Goal: Task Accomplishment & Management: Use online tool/utility

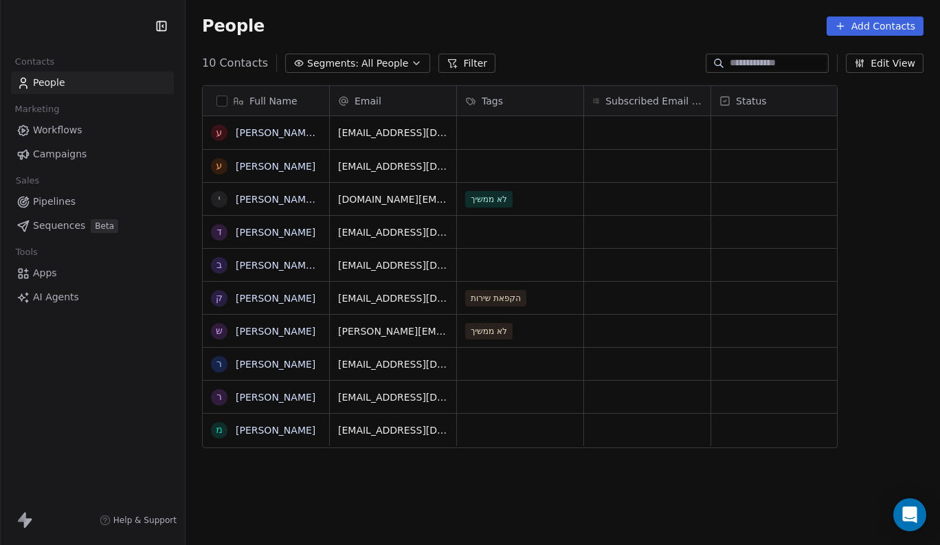
scroll to position [480, 754]
click at [91, 28] on html "SocialNinja Contacts People Marketing Workflows Campaigns Sales Pipelines Seque…" at bounding box center [470, 272] width 940 height 545
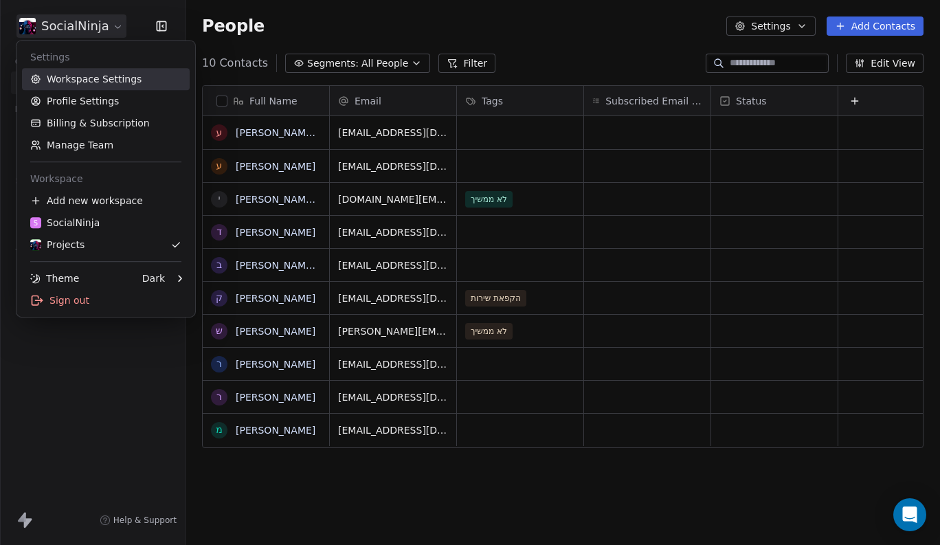
click at [80, 224] on div "S SocialNinja" at bounding box center [64, 223] width 69 height 14
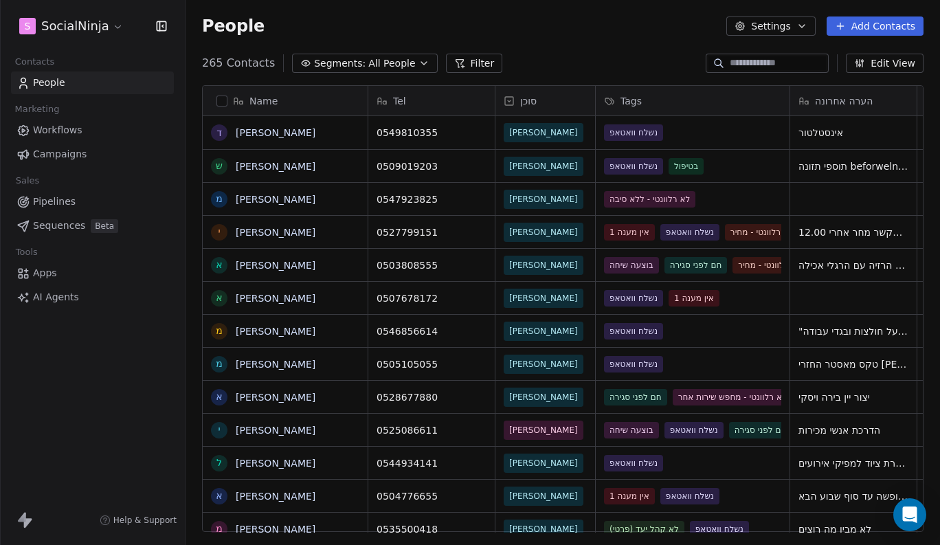
scroll to position [480, 754]
click at [51, 296] on span "AI Agents" at bounding box center [56, 297] width 46 height 14
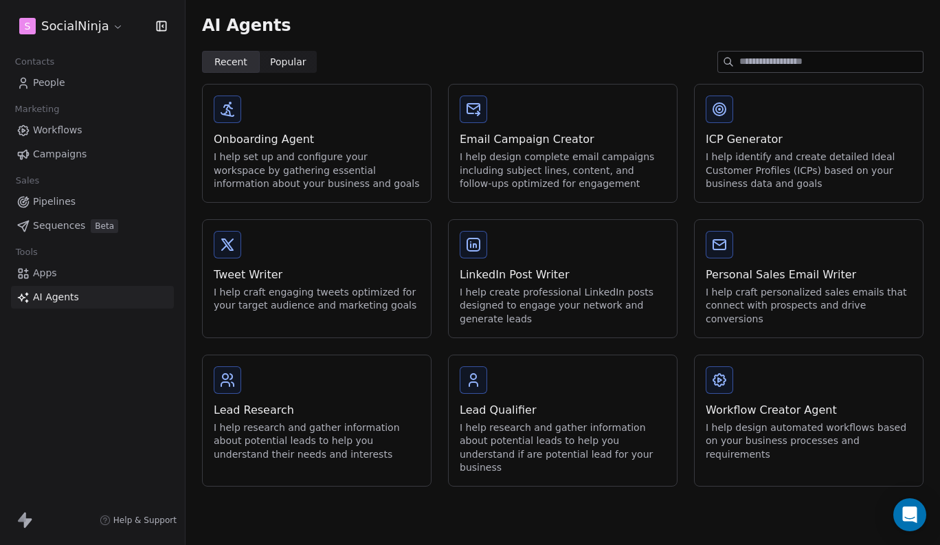
click at [736, 64] on div at bounding box center [728, 62] width 22 height 21
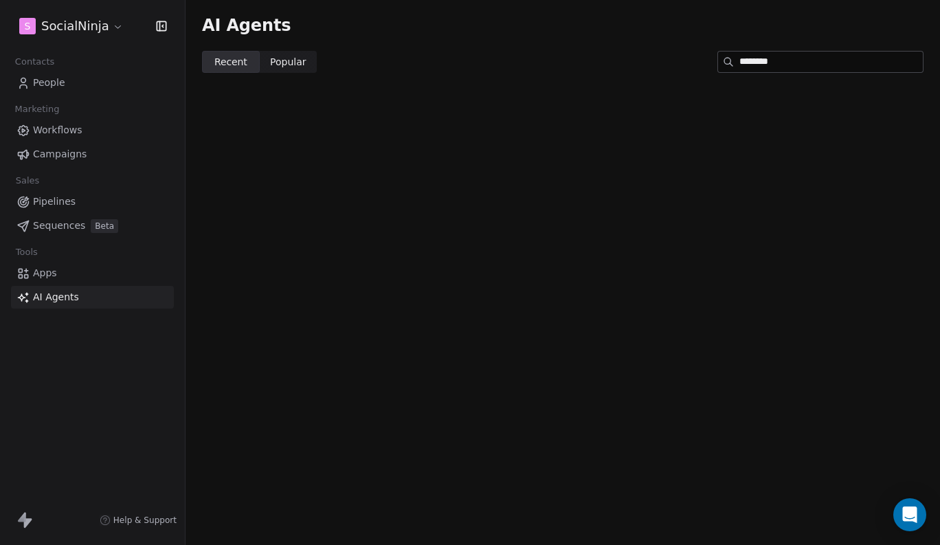
type input "********"
click at [91, 32] on html "S SocialNinja Contacts People Marketing Workflows Campaigns Sales Pipelines Seq…" at bounding box center [470, 272] width 940 height 545
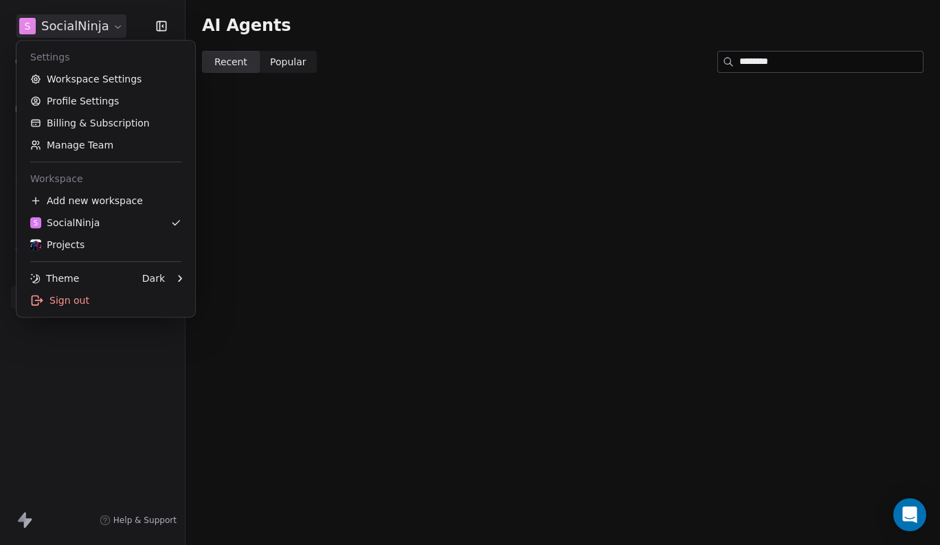
click at [91, 32] on html "S SocialNinja Contacts People Marketing Workflows Campaigns Sales Pipelines Seq…" at bounding box center [470, 272] width 940 height 545
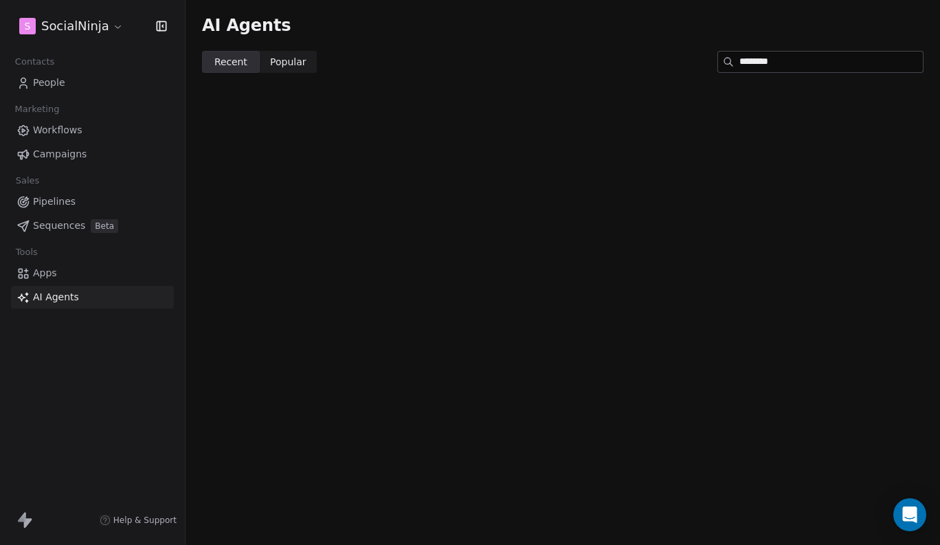
click at [62, 225] on span "Sequences" at bounding box center [59, 226] width 52 height 14
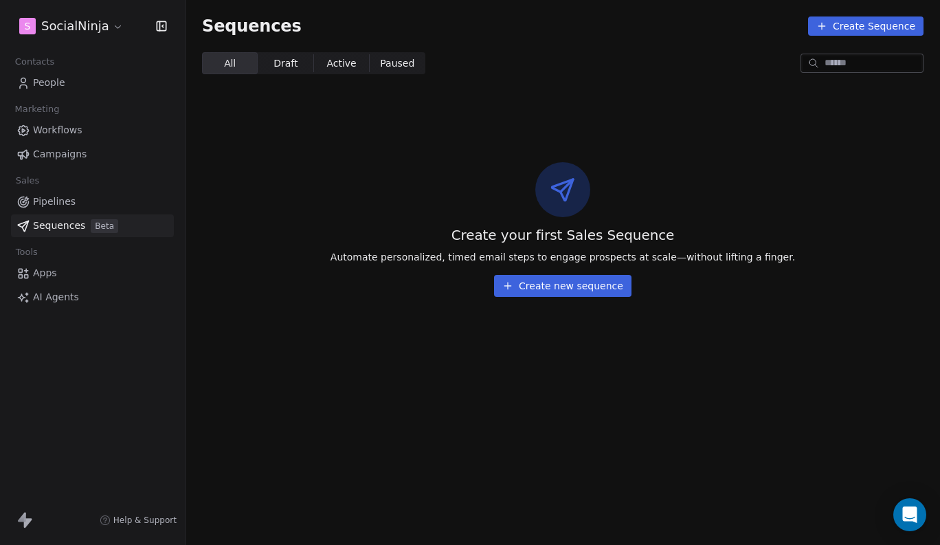
click at [55, 294] on span "AI Agents" at bounding box center [56, 297] width 46 height 14
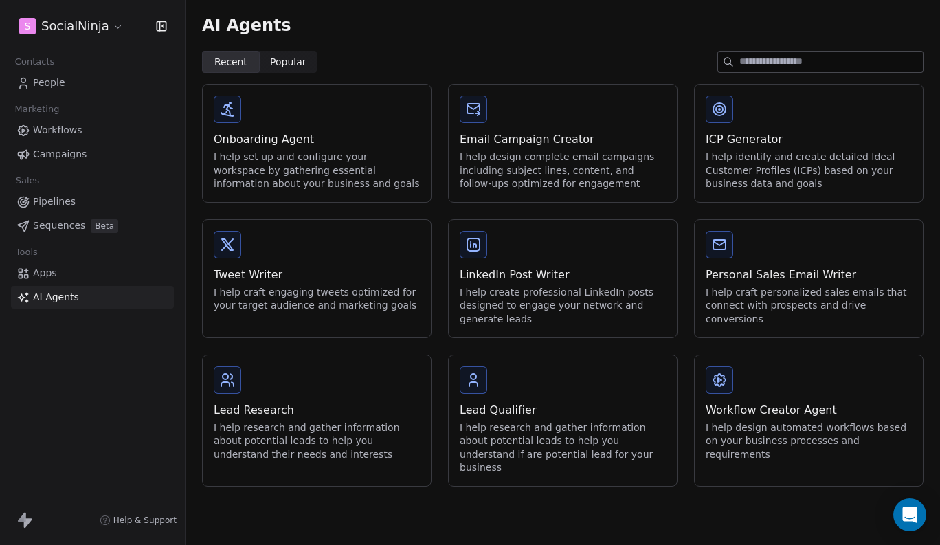
click at [135, 524] on span "Help & Support" at bounding box center [144, 520] width 63 height 11
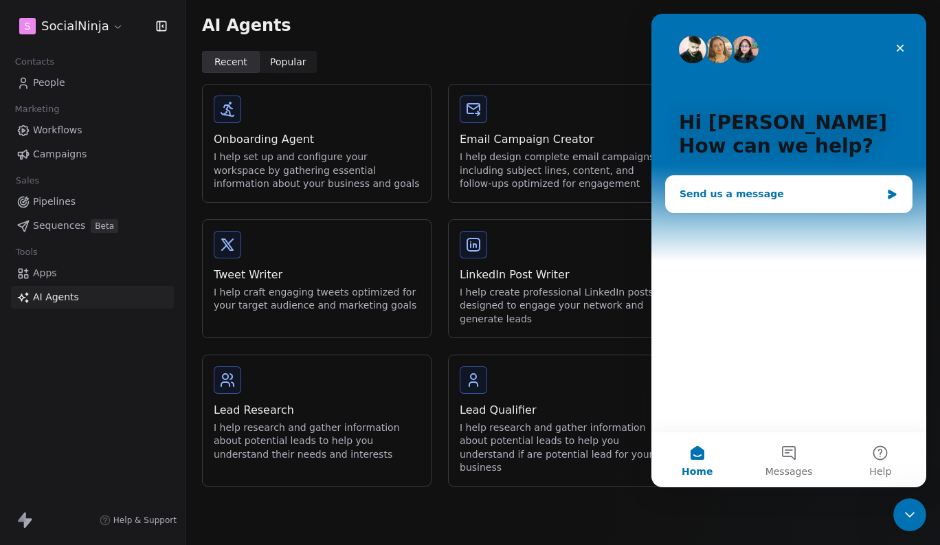
click at [766, 193] on div "Send us a message" at bounding box center [780, 194] width 201 height 14
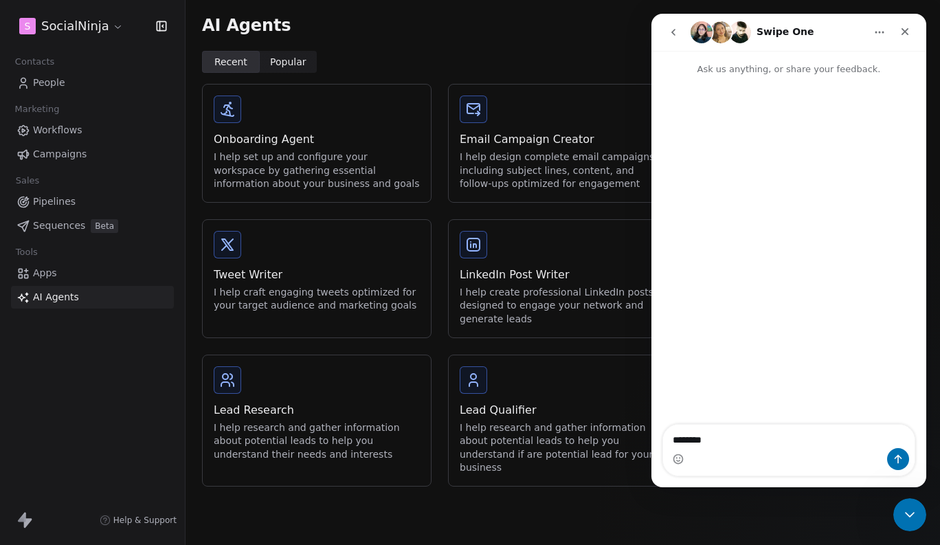
type textarea "*********"
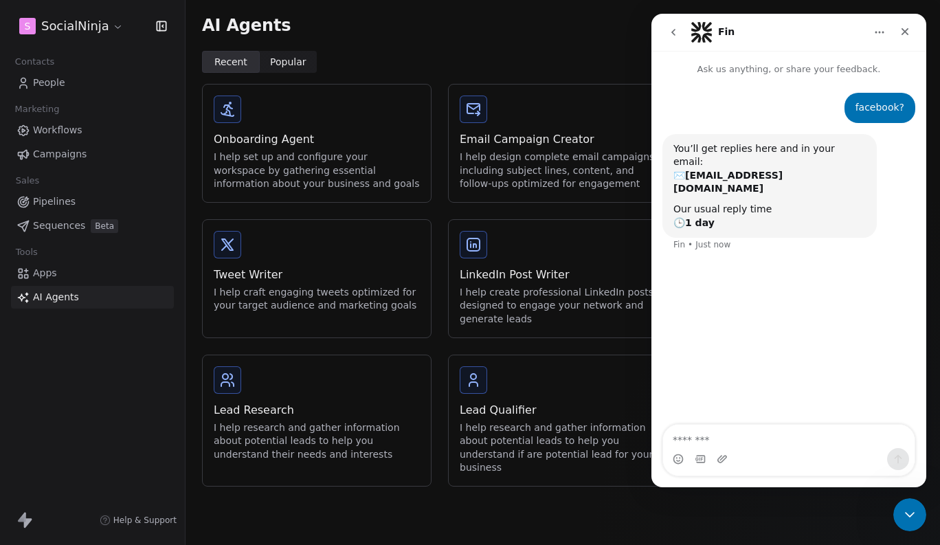
click at [27, 522] on icon at bounding box center [28, 523] width 8 height 10
click at [51, 276] on span "Apps" at bounding box center [45, 273] width 24 height 14
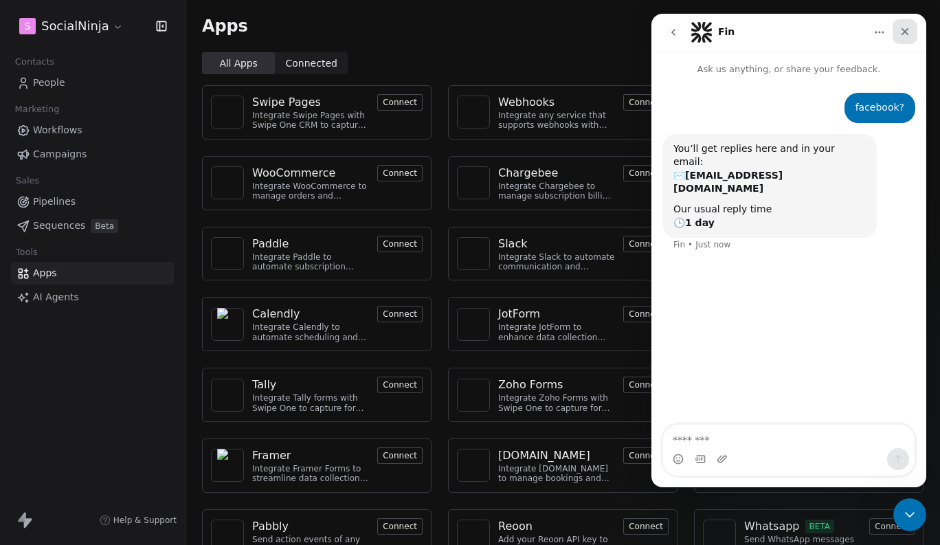
click at [905, 31] on icon "Close" at bounding box center [905, 32] width 8 height 8
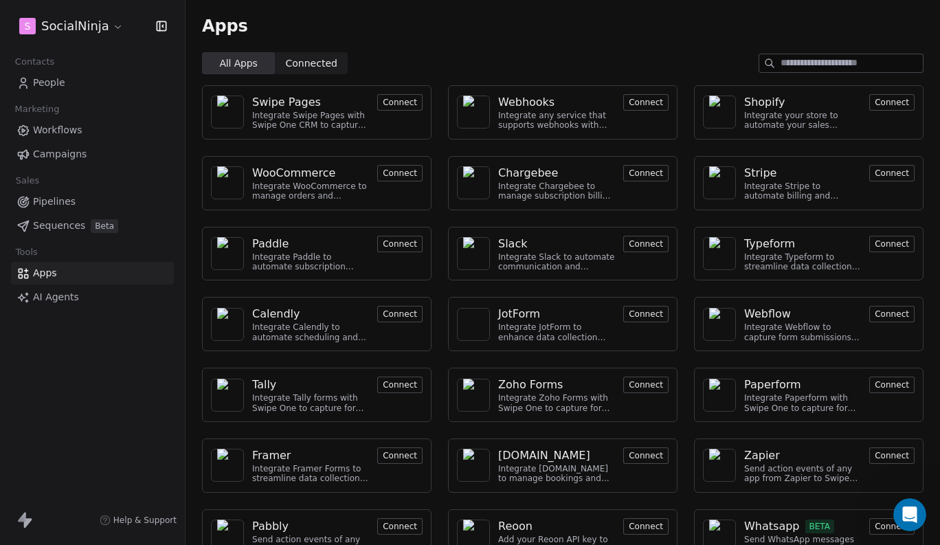
click at [807, 64] on input at bounding box center [852, 63] width 142 height 18
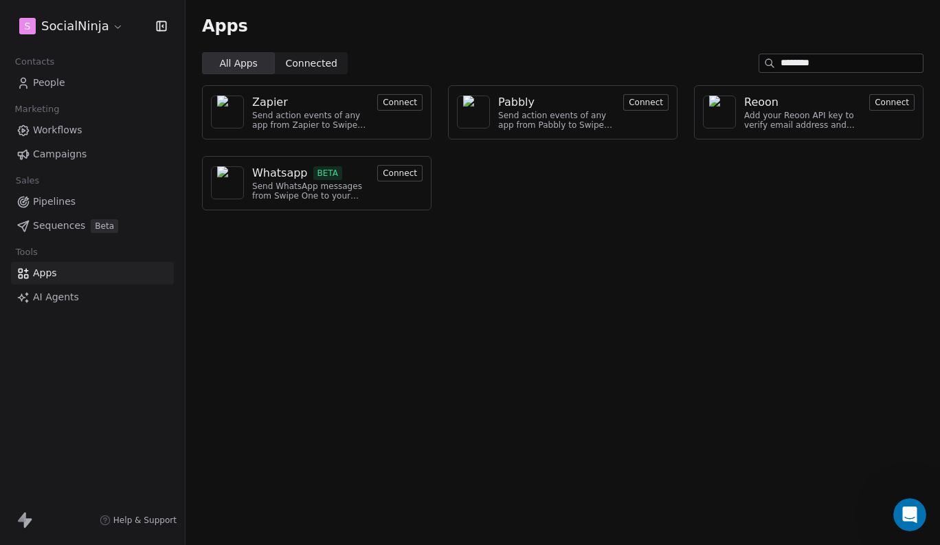
type input "********"
click at [396, 103] on button "Connect" at bounding box center [399, 102] width 45 height 16
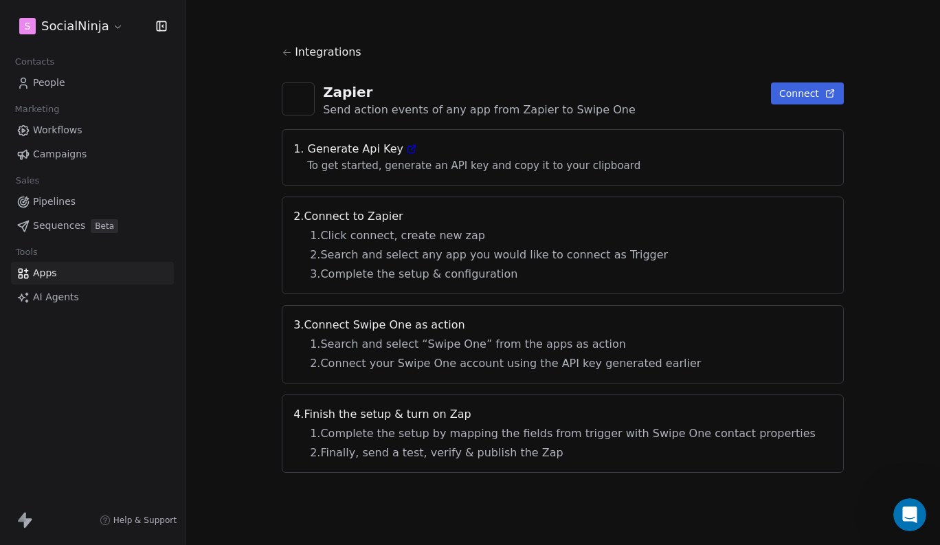
click at [771, 83] on button "Connect" at bounding box center [807, 93] width 73 height 22
click at [57, 84] on span "People" at bounding box center [49, 83] width 32 height 14
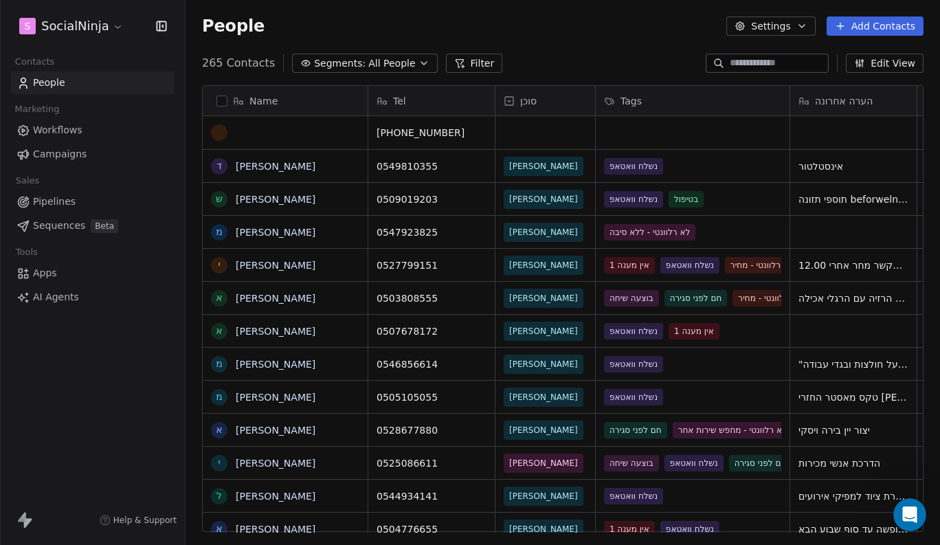
click at [785, 65] on input at bounding box center [778, 63] width 96 height 14
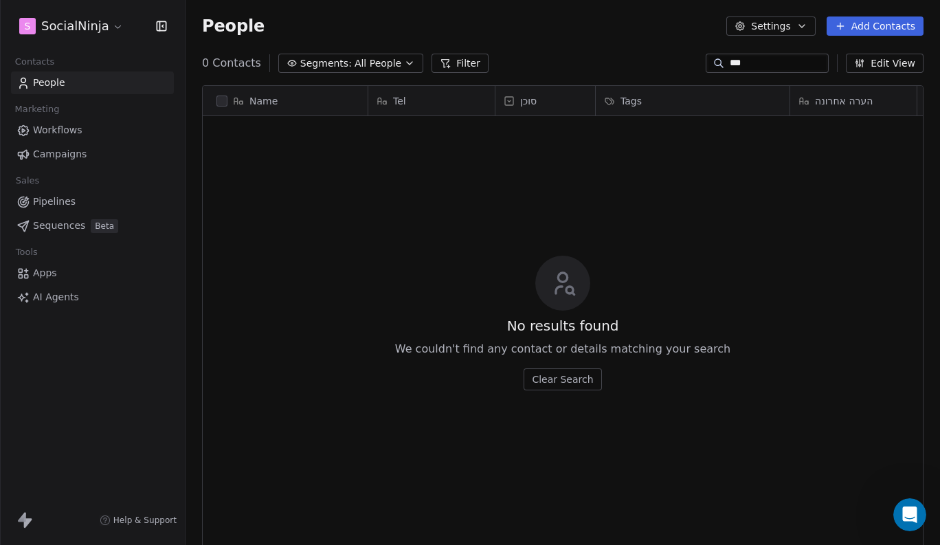
scroll to position [480, 754]
type input "***"
click at [657, 55] on div "0 Contacts Segments: All People Filter *** Edit View" at bounding box center [563, 63] width 754 height 22
